Goal: Transaction & Acquisition: Purchase product/service

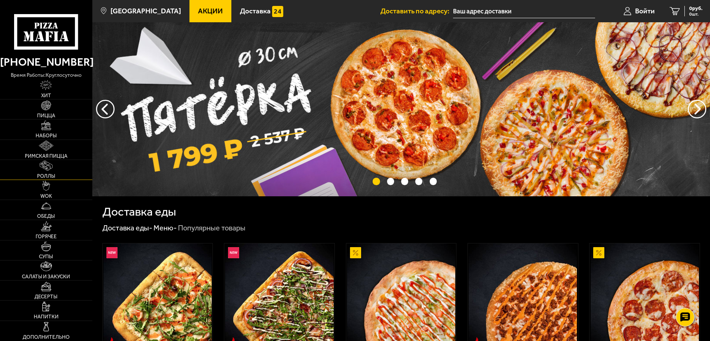
click at [52, 165] on img at bounding box center [46, 166] width 13 height 10
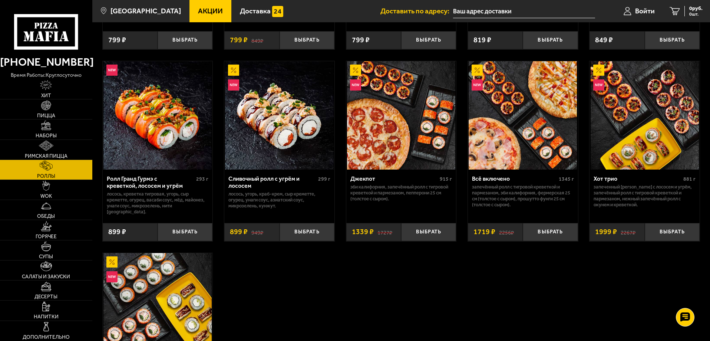
scroll to position [371, 0]
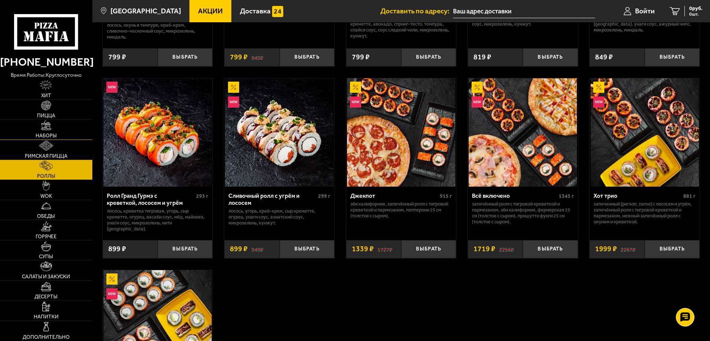
click at [43, 131] on link "Наборы" at bounding box center [46, 129] width 92 height 20
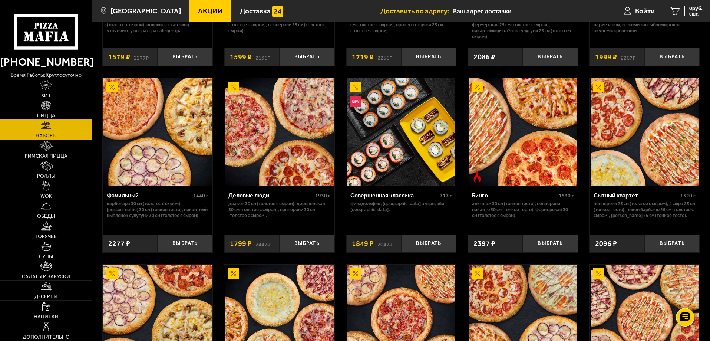
scroll to position [803, 0]
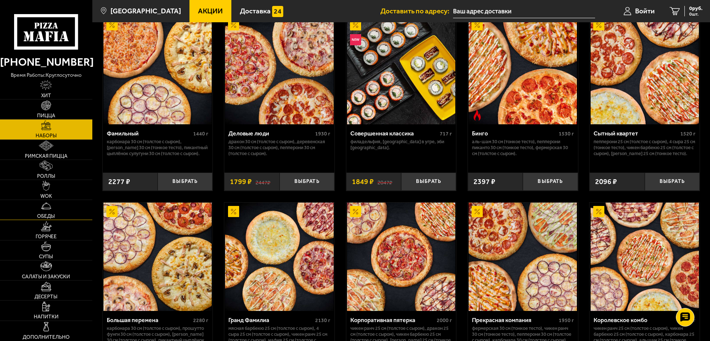
click at [42, 205] on img at bounding box center [46, 206] width 10 height 10
